Goal: Task Accomplishment & Management: Manage account settings

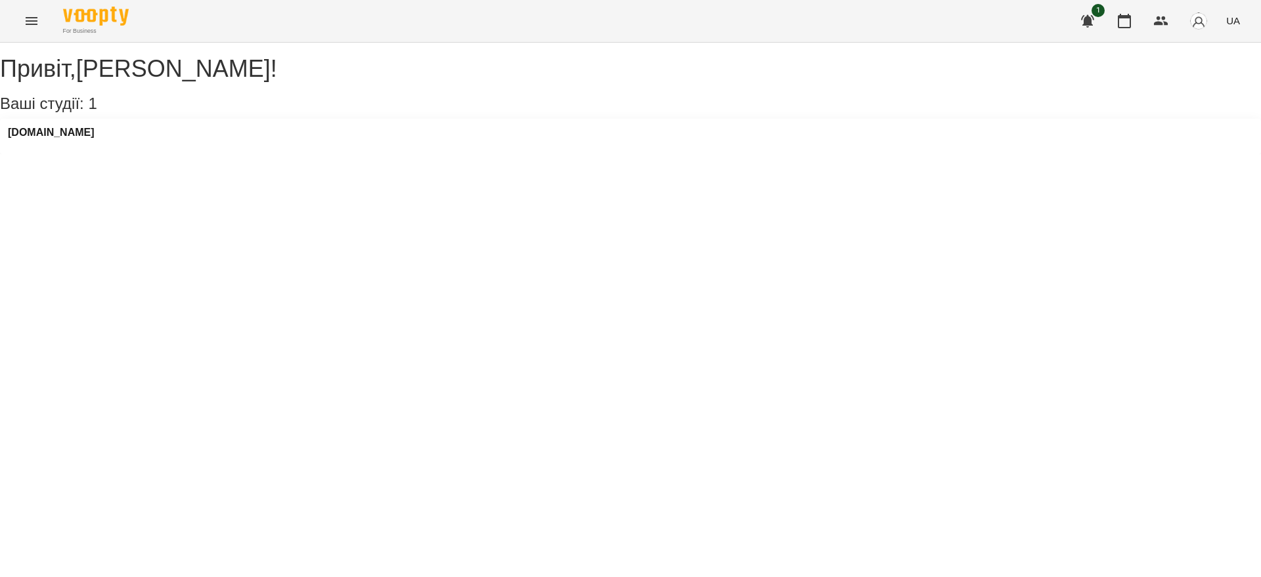
click at [31, 20] on icon "Menu" at bounding box center [32, 21] width 12 height 8
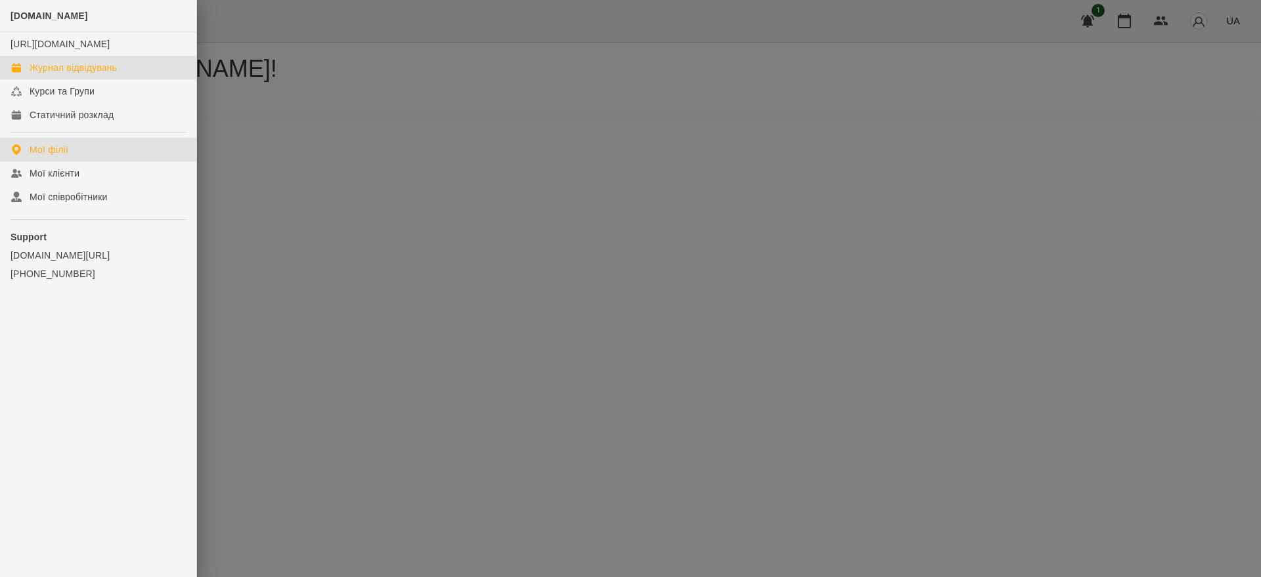
click at [51, 74] on div "Журнал відвідувань" at bounding box center [73, 67] width 87 height 13
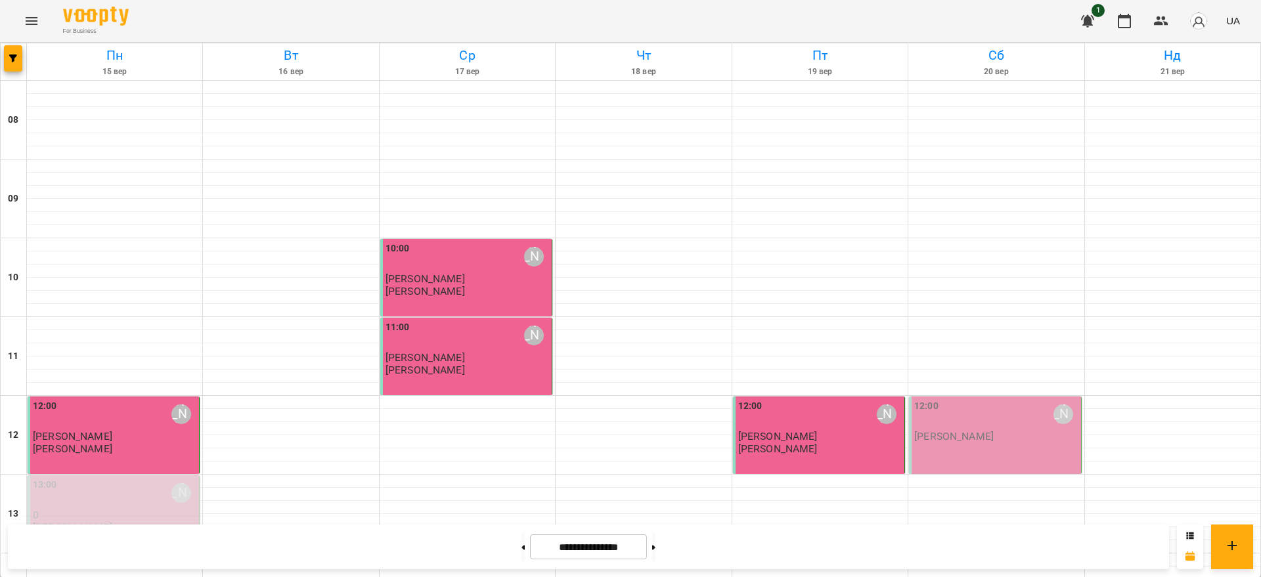
click at [941, 453] on div "12:00 Єва Логвінова Єва Логвінова" at bounding box center [995, 435] width 172 height 77
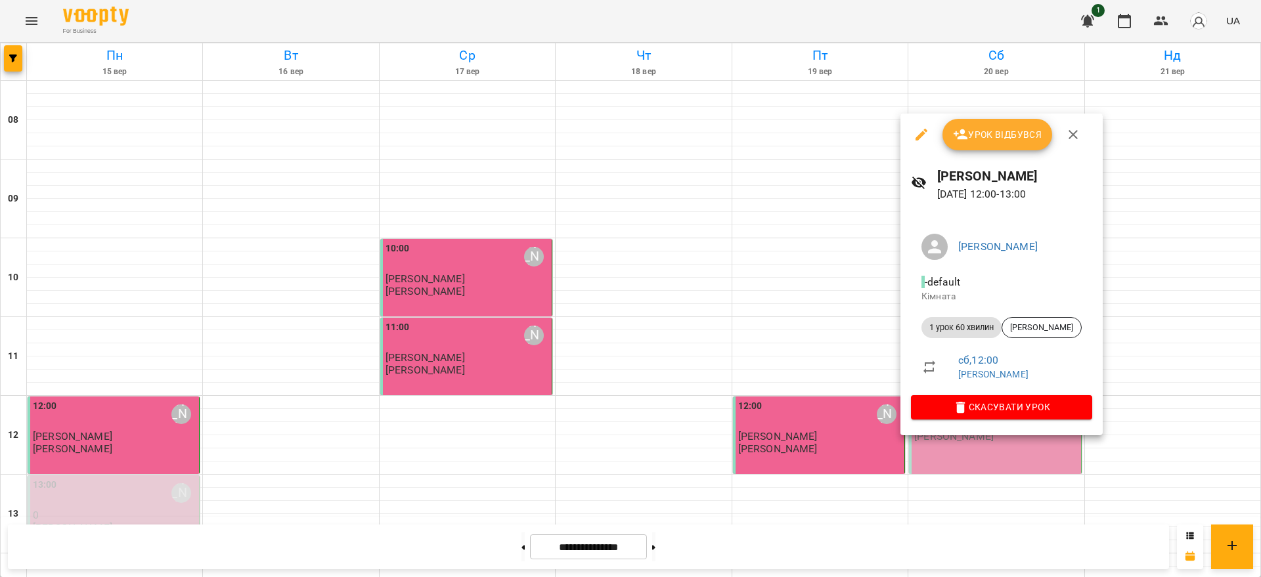
click at [1072, 132] on icon "button" at bounding box center [1073, 135] width 16 height 16
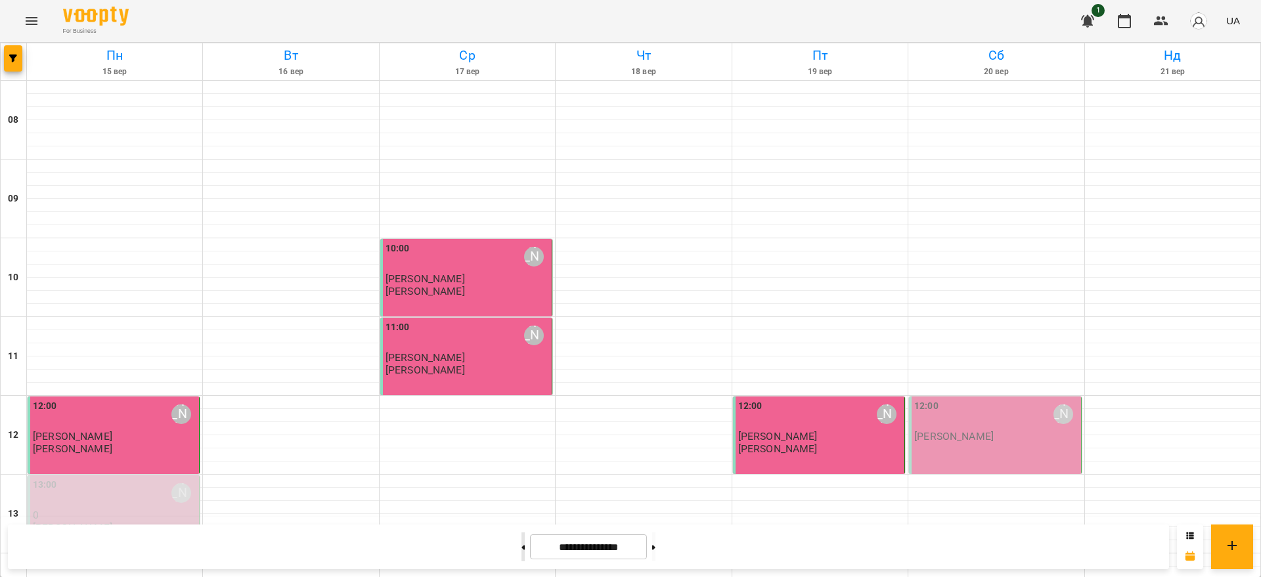
click at [521, 544] on button at bounding box center [522, 547] width 3 height 29
type input "**********"
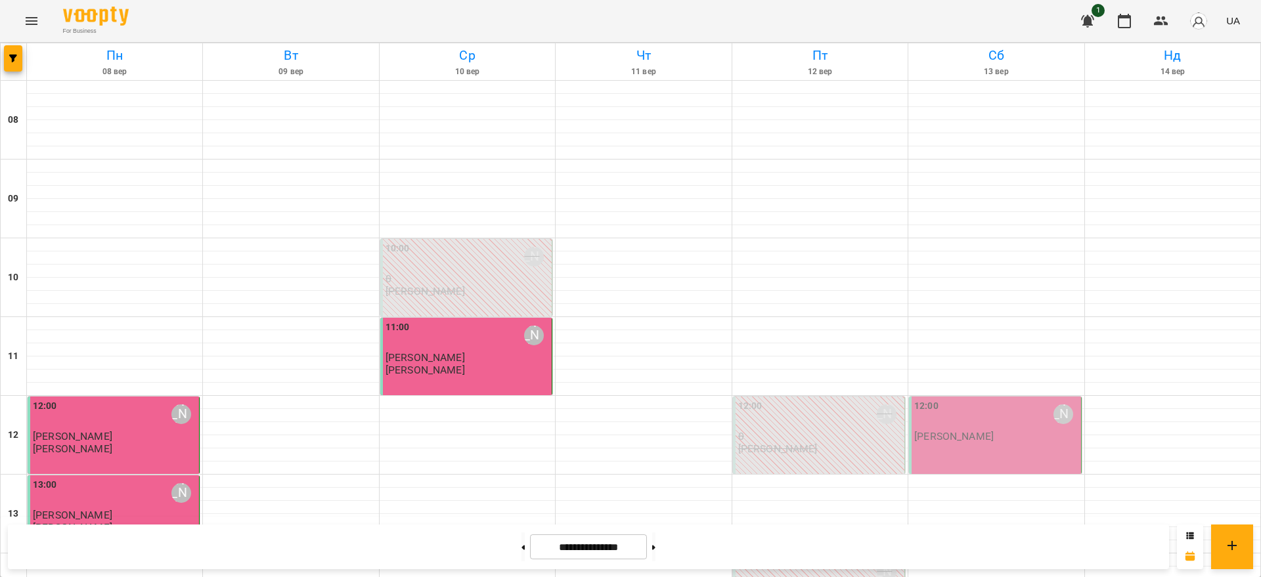
click at [965, 428] on div "12:00 Єва Логвінова" at bounding box center [996, 414] width 164 height 30
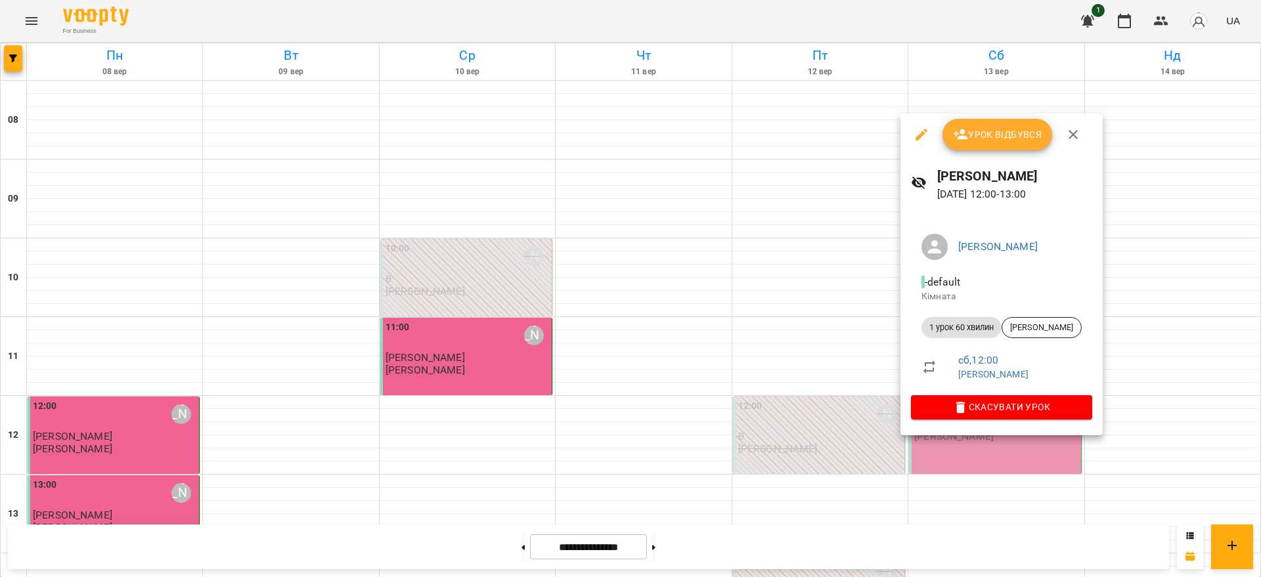
click at [996, 146] on button "Урок відбувся" at bounding box center [997, 135] width 110 height 32
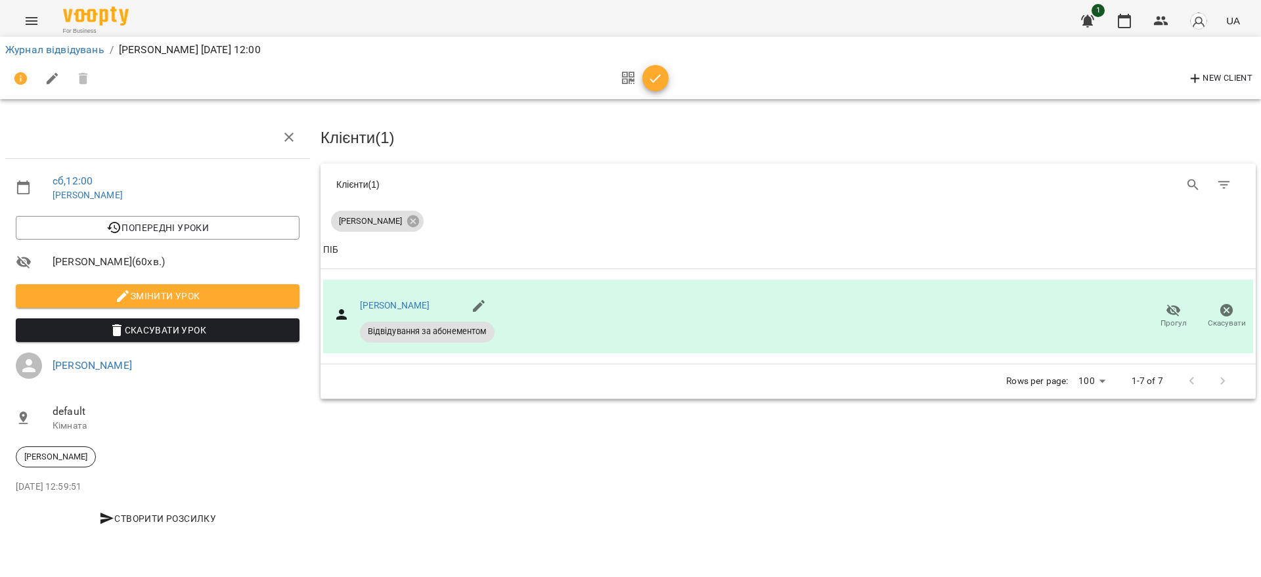
click at [640, 74] on button "button" at bounding box center [628, 79] width 28 height 32
click at [661, 76] on icon "button" at bounding box center [656, 79] width 16 height 16
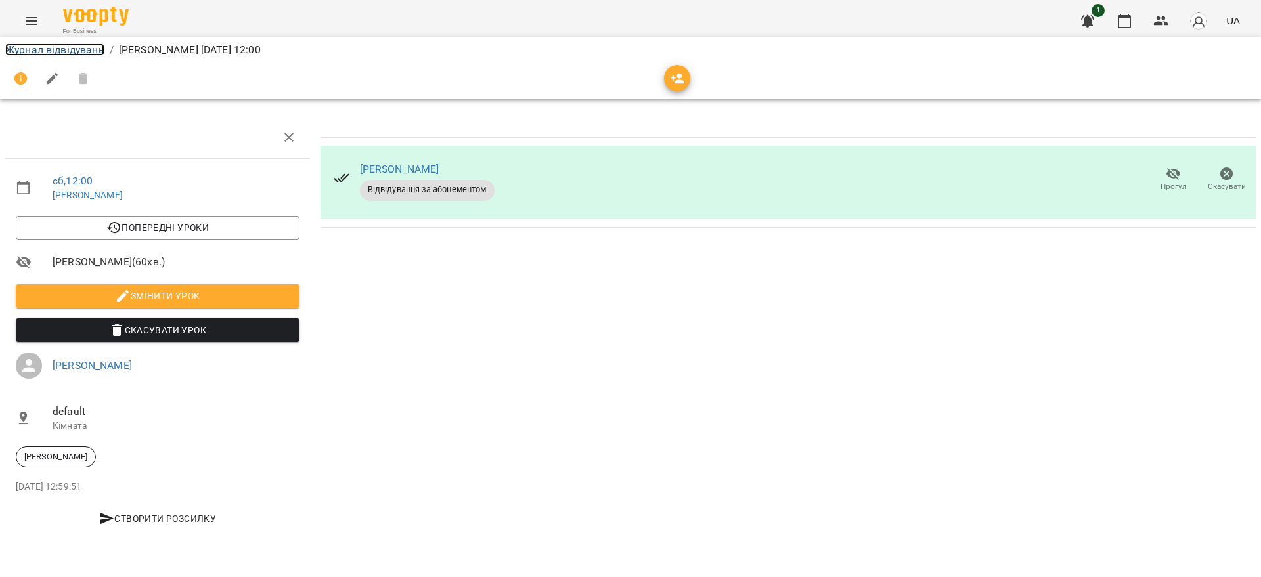
click at [49, 46] on link "Журнал відвідувань" at bounding box center [54, 49] width 99 height 12
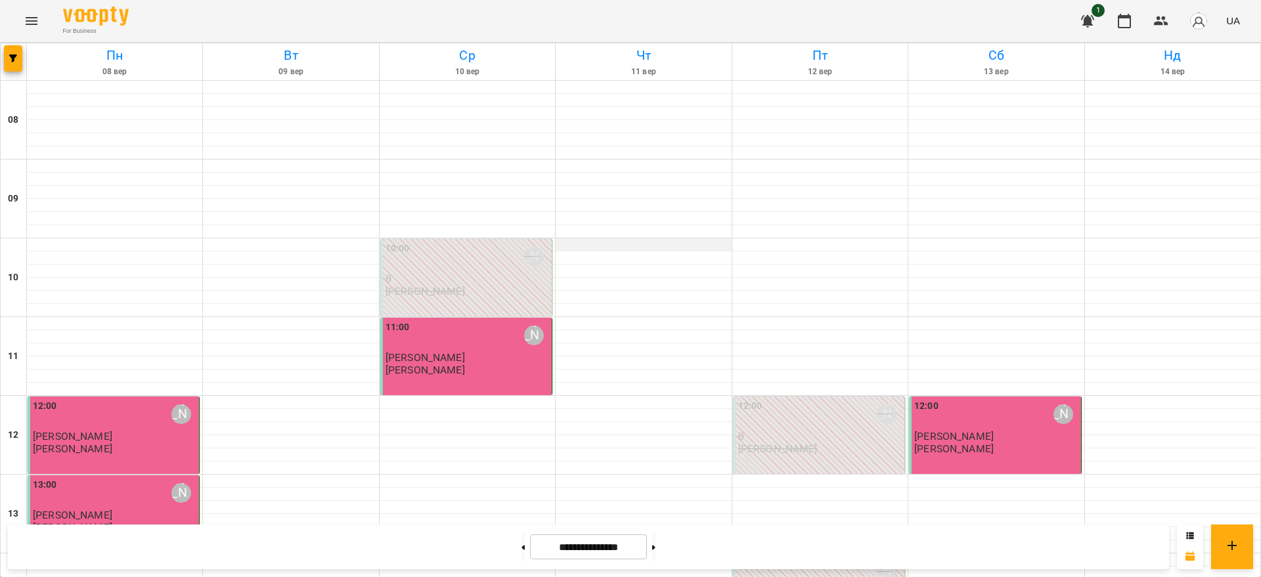
scroll to position [493, 0]
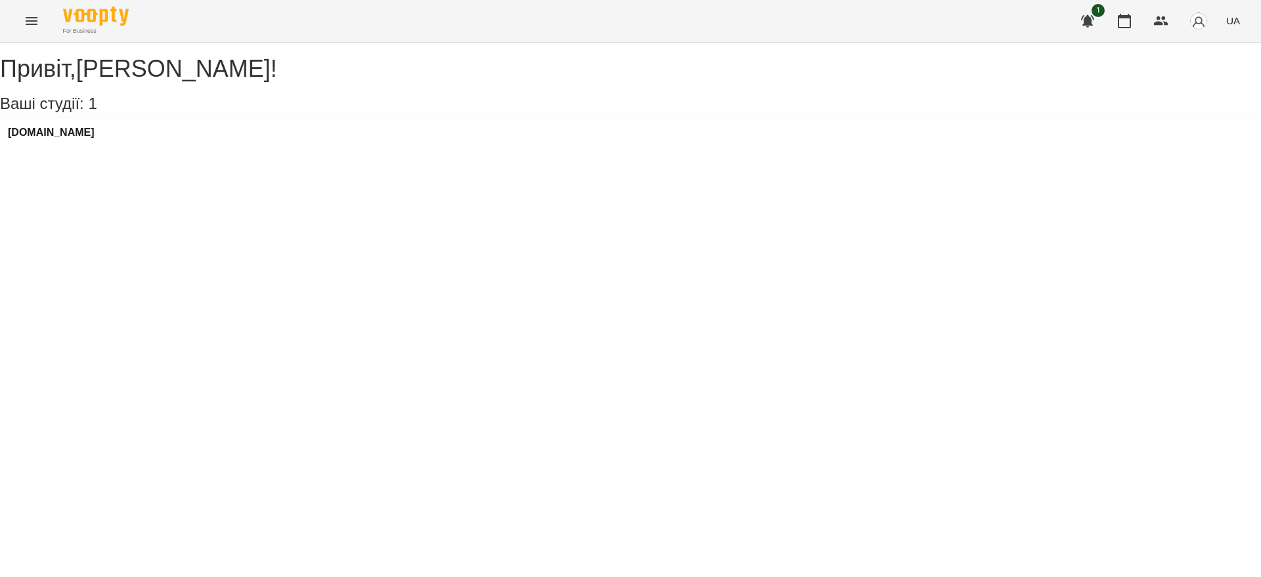
click at [29, 22] on icon "Menu" at bounding box center [32, 21] width 16 height 16
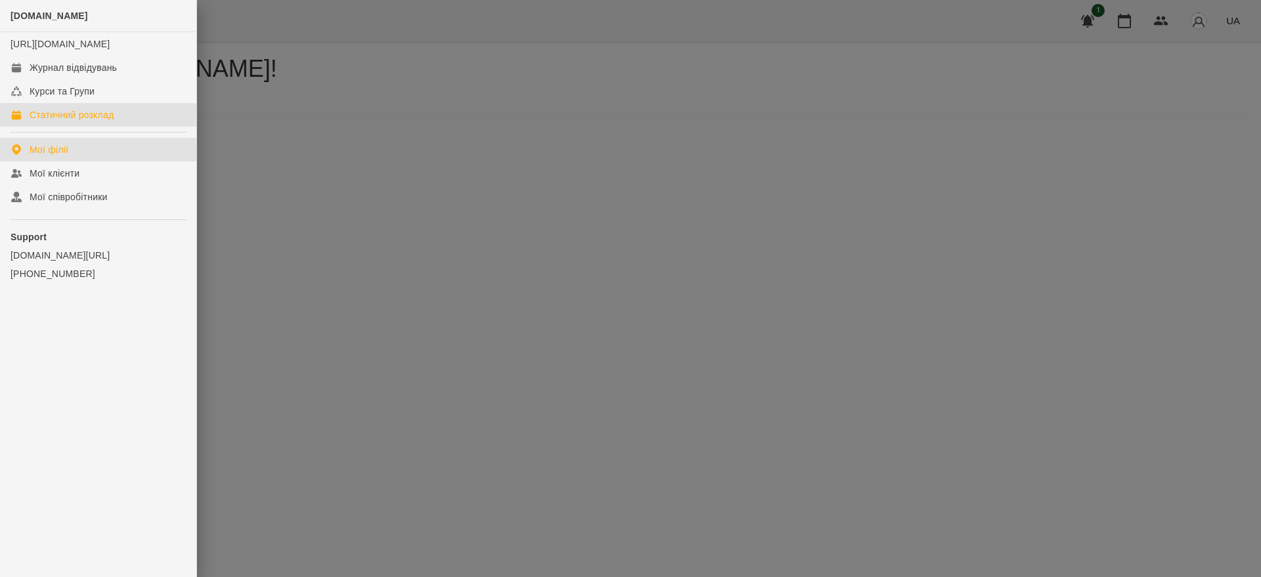
click at [79, 121] on div "Статичний розклад" at bounding box center [72, 114] width 84 height 13
